Goal: Task Accomplishment & Management: Manage account settings

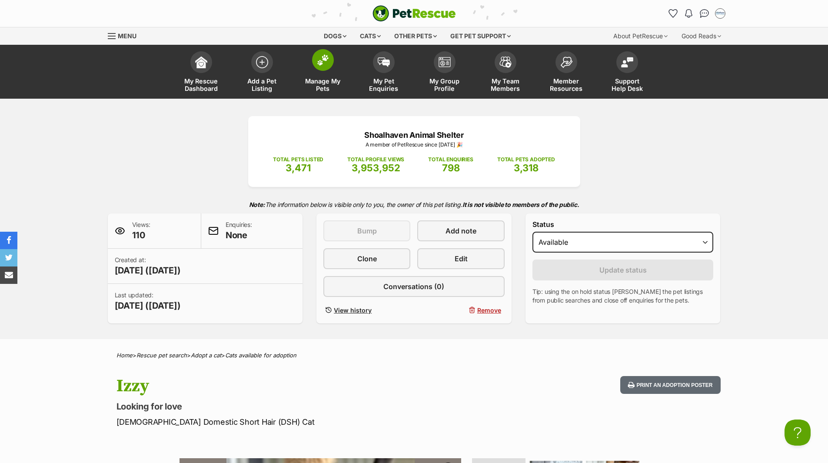
drag, startPoint x: 0, startPoint y: 0, endPoint x: 321, endPoint y: 86, distance: 332.6
click at [321, 86] on span "Manage My Pets" at bounding box center [323, 84] width 39 height 15
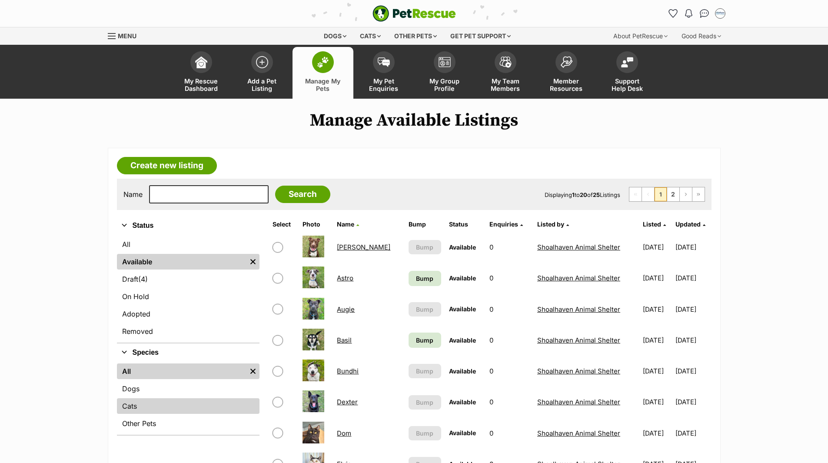
drag, startPoint x: 128, startPoint y: 406, endPoint x: 150, endPoint y: 398, distance: 23.1
click at [128, 406] on link "Cats" at bounding box center [188, 406] width 143 height 16
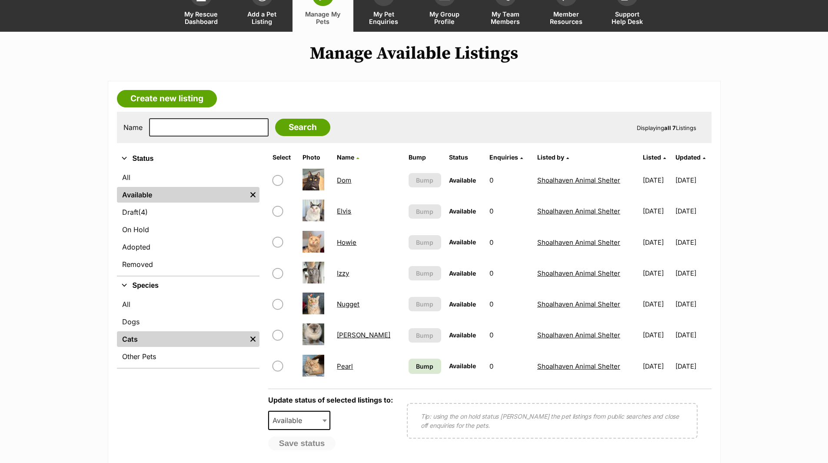
scroll to position [130, 0]
